Goal: Check status: Check status

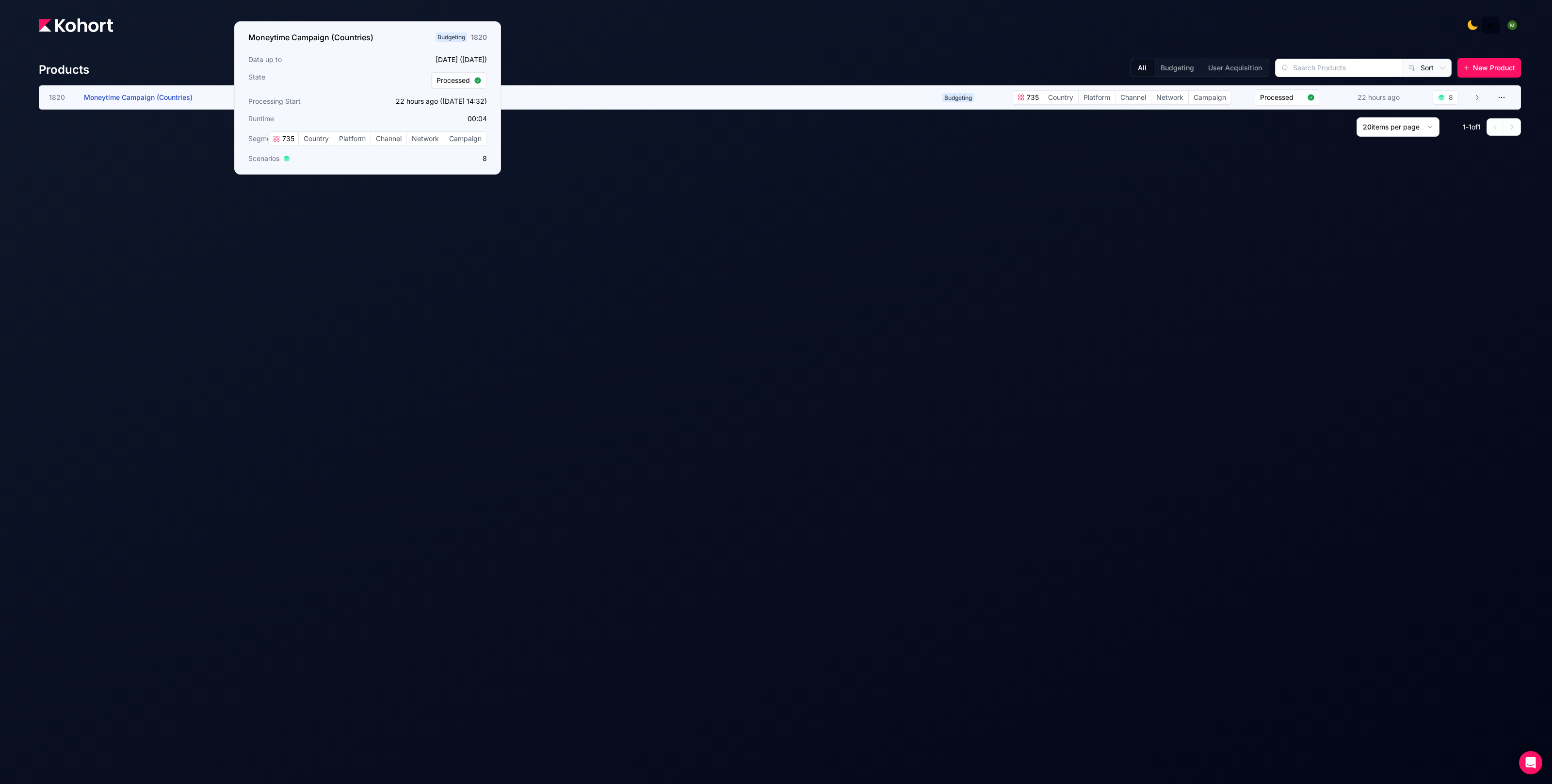
click at [136, 98] on span "Moneytime Campaign (Countries)" at bounding box center [138, 98] width 108 height 8
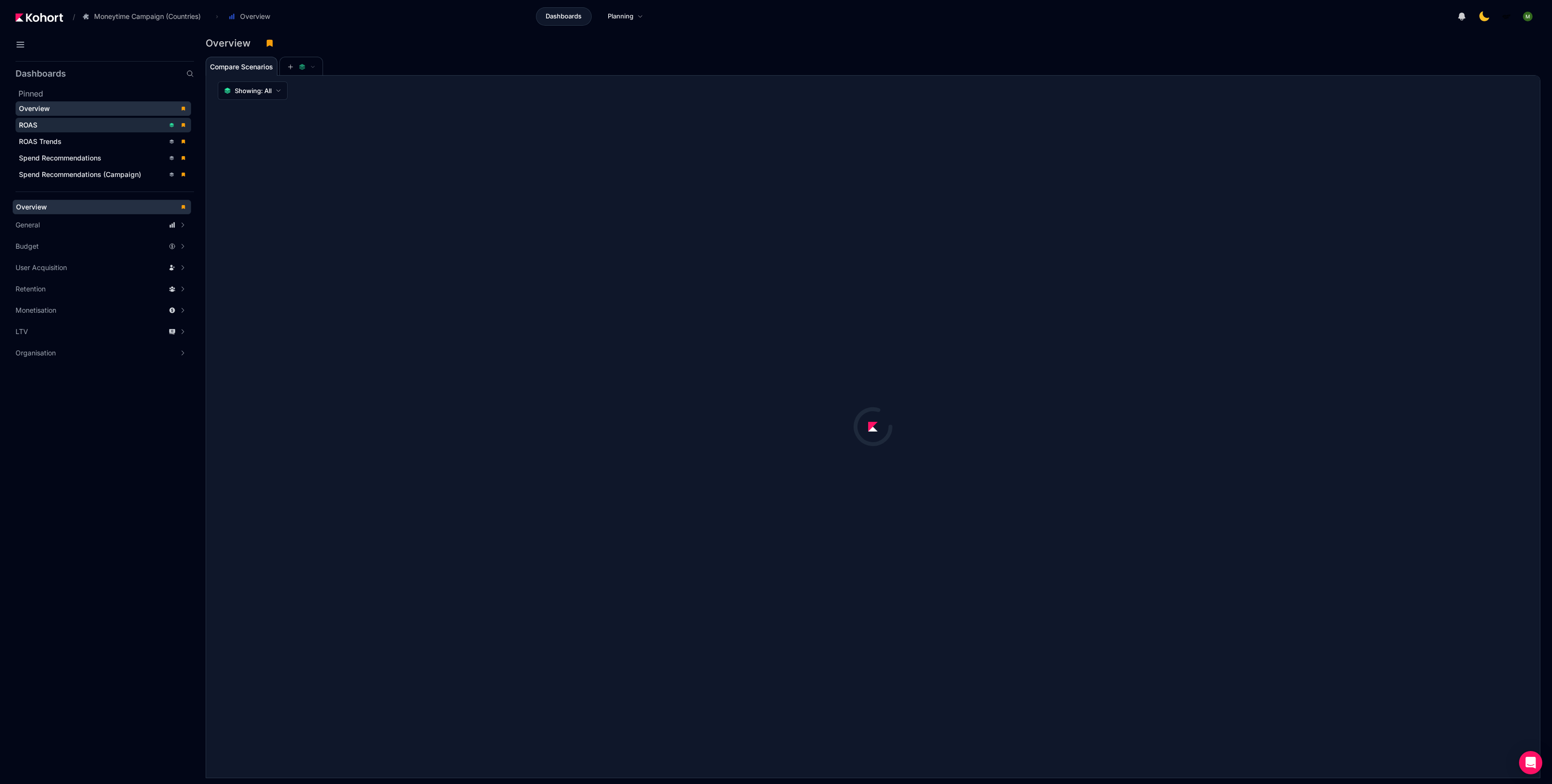
click at [101, 120] on div "ROAS" at bounding box center [92, 125] width 146 height 10
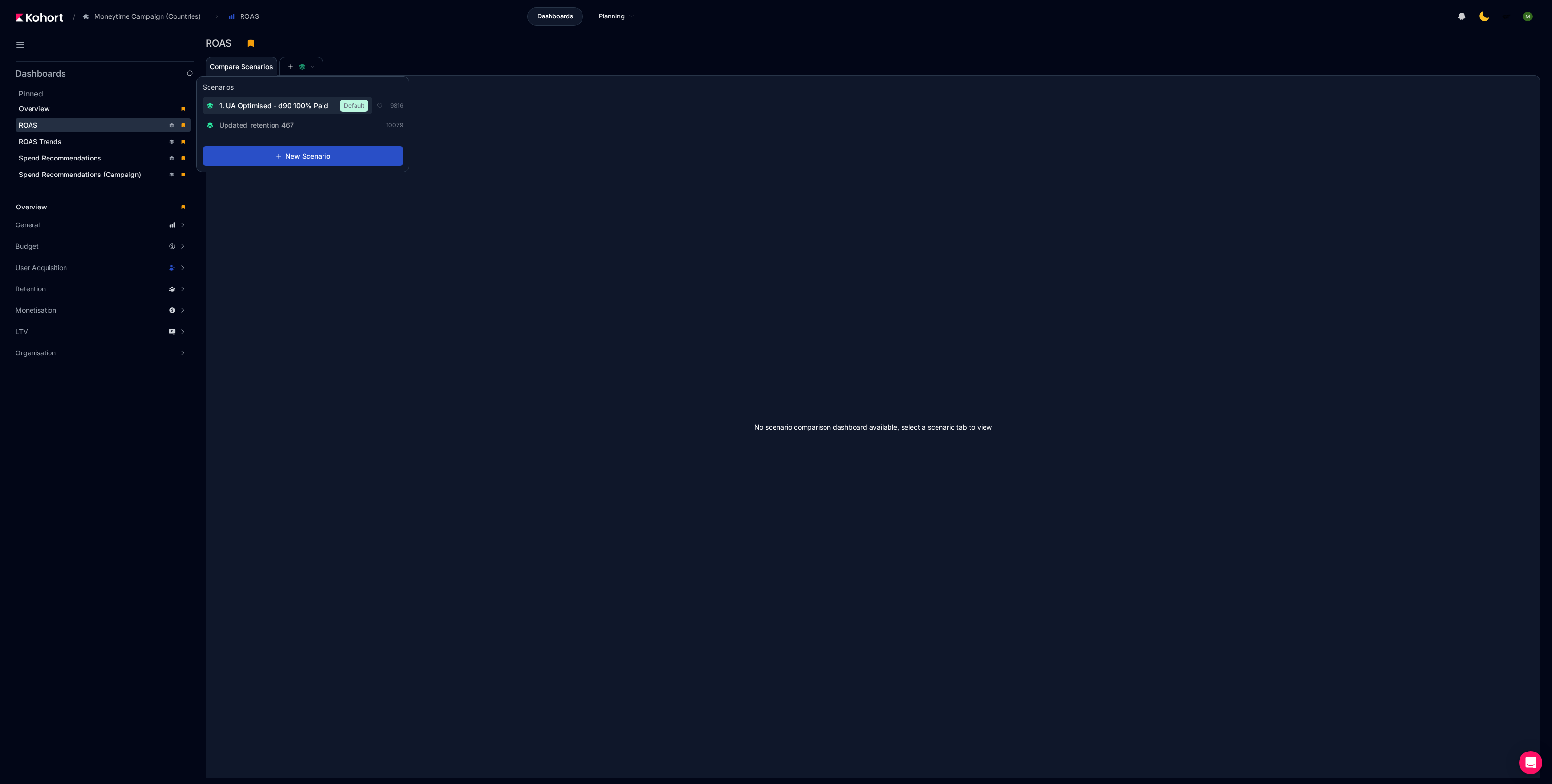
click at [291, 104] on span "1. UA Optimised - d90 100% Paid" at bounding box center [274, 105] width 109 height 10
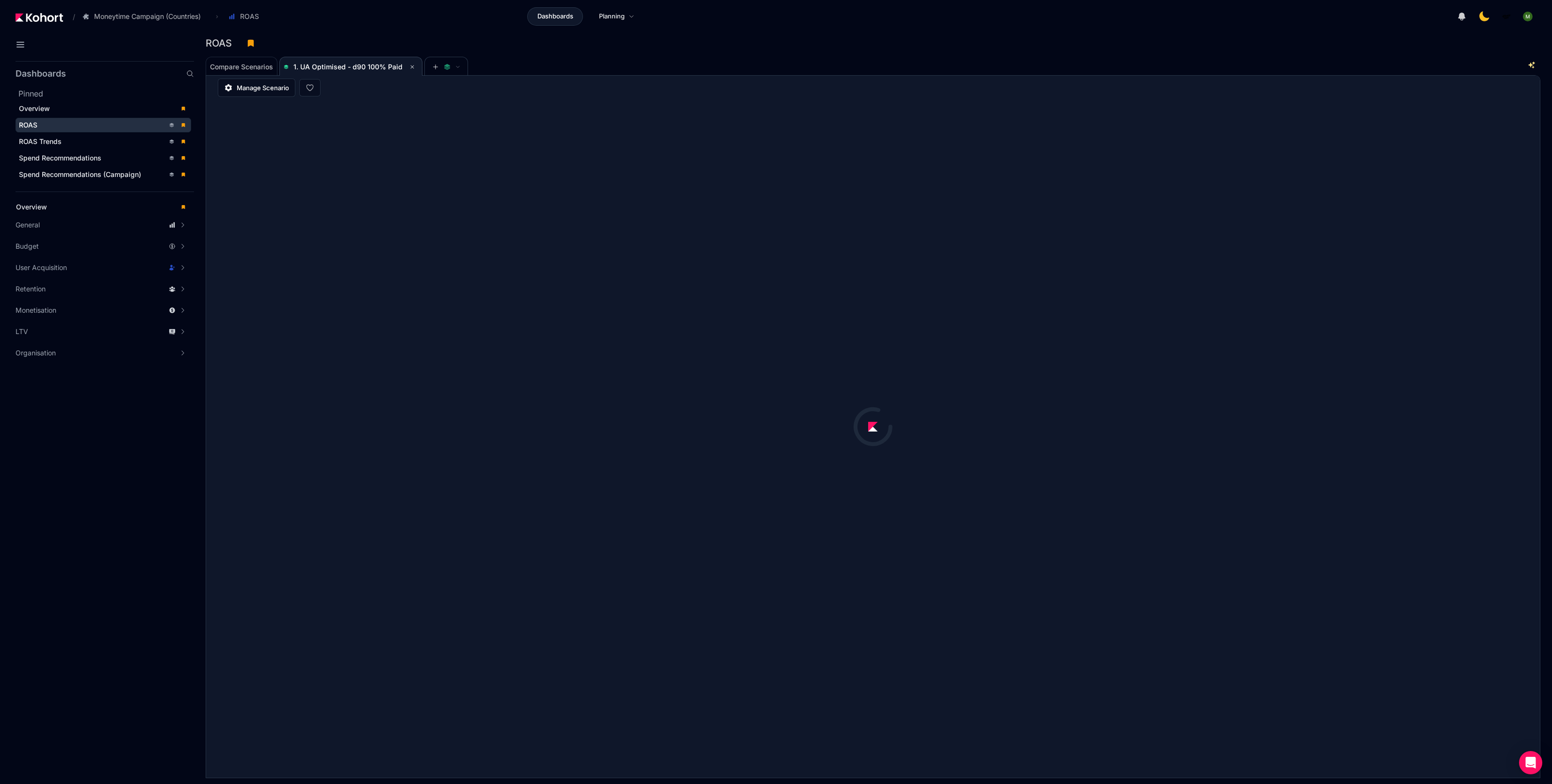
click at [436, 36] on div "ROAS" at bounding box center [869, 43] width 1327 height 14
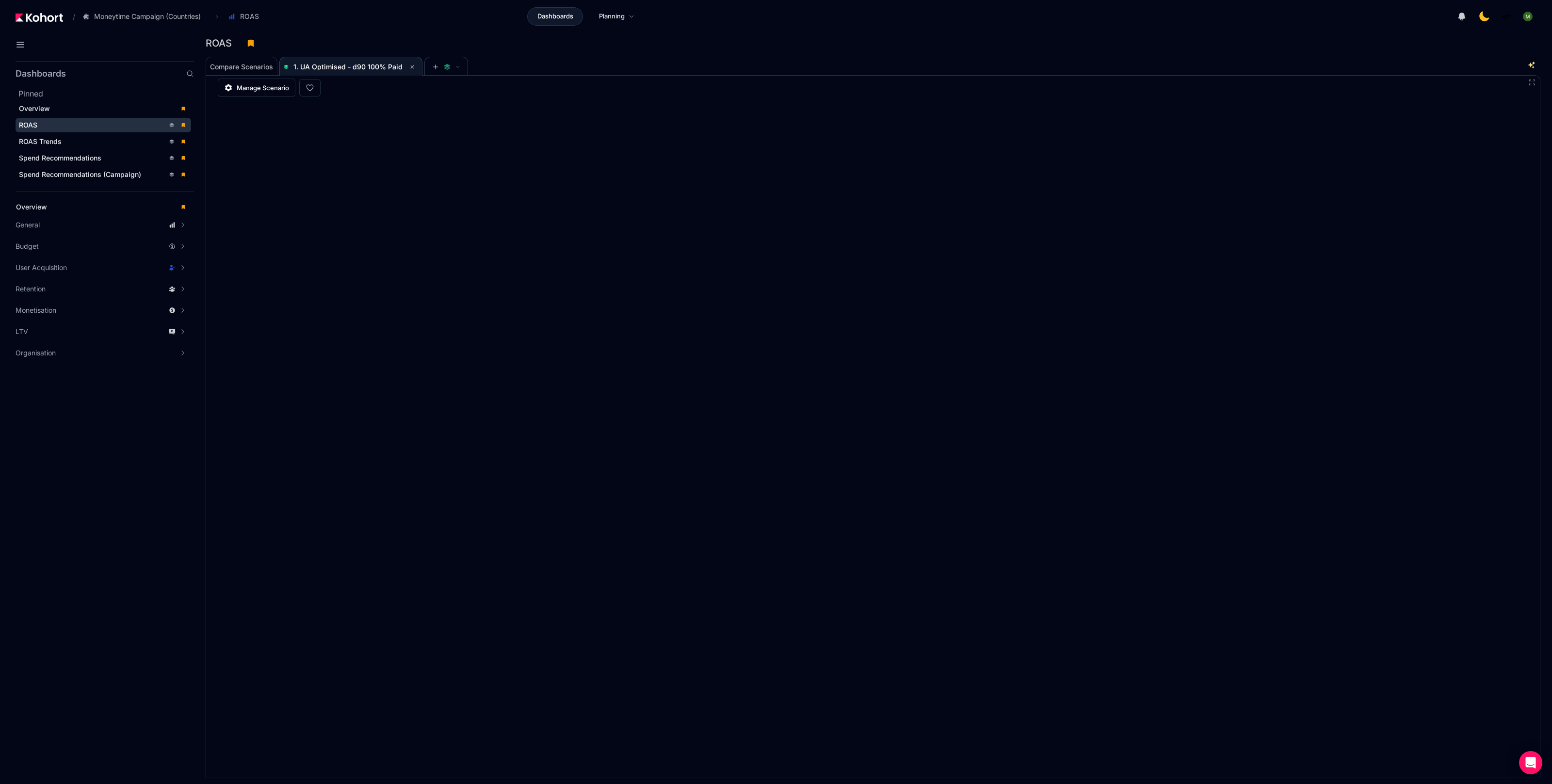
click at [1197, 61] on div "Compare Scenarios 1. UA Optimised - d90 100% Paid" at bounding box center [859, 66] width 1308 height 19
click at [1234, 72] on div "Compare Scenarios 1. UA Optimised - d90 100% Paid" at bounding box center [859, 66] width 1308 height 19
